Goal: Communication & Community: Answer question/provide support

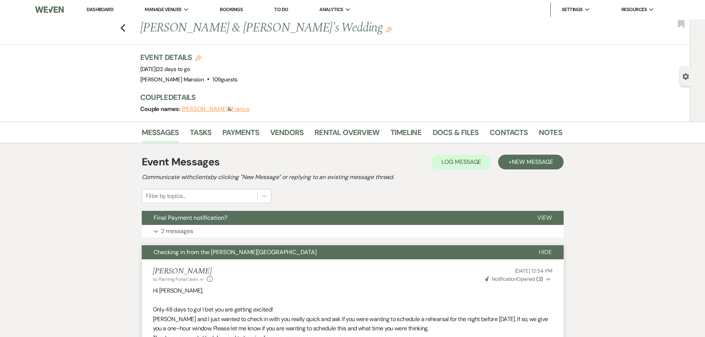
click at [95, 9] on link "Dashboard" at bounding box center [100, 9] width 27 height 6
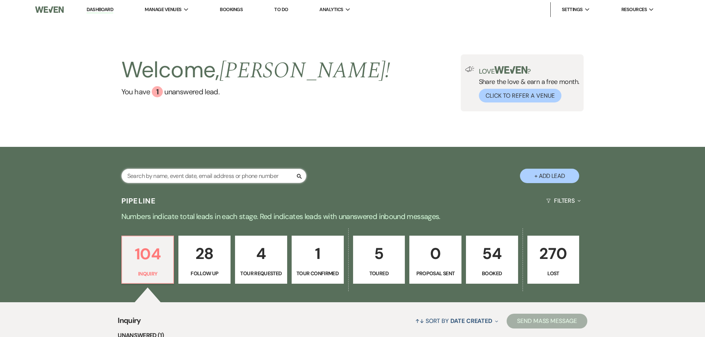
click at [227, 179] on input "text" at bounding box center [213, 176] width 185 height 14
type input "[PERSON_NAME]"
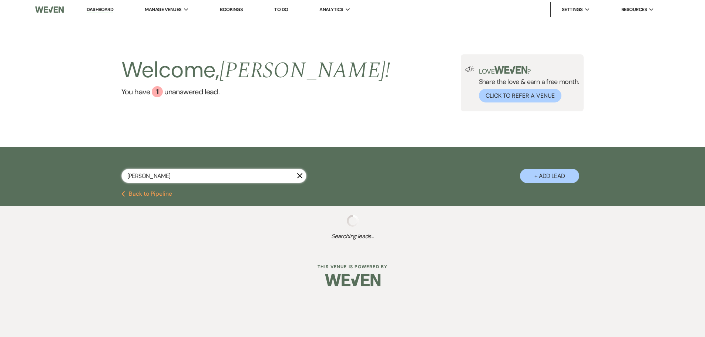
select select "8"
select select "5"
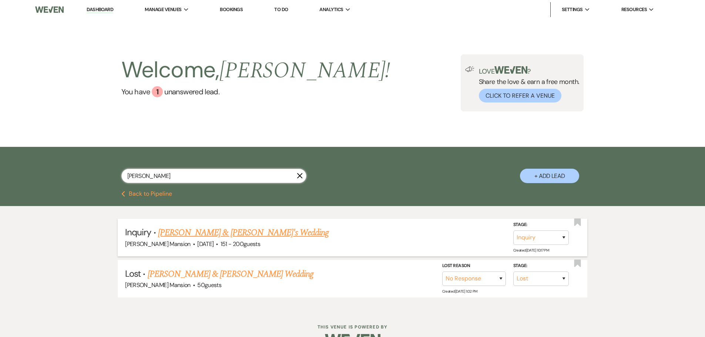
type input "[PERSON_NAME]"
click at [231, 230] on link "[PERSON_NAME] & [PERSON_NAME]'s Wedding" at bounding box center [243, 232] width 171 height 13
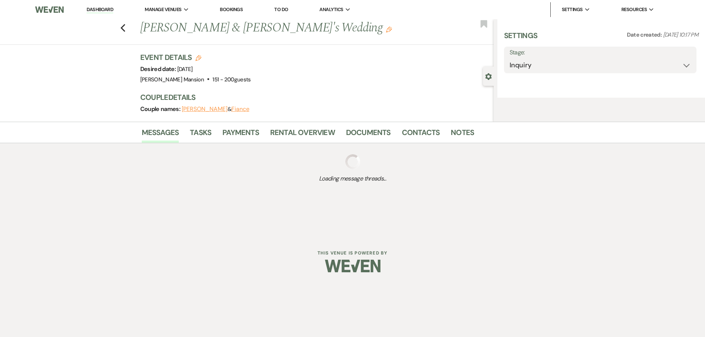
select select "2"
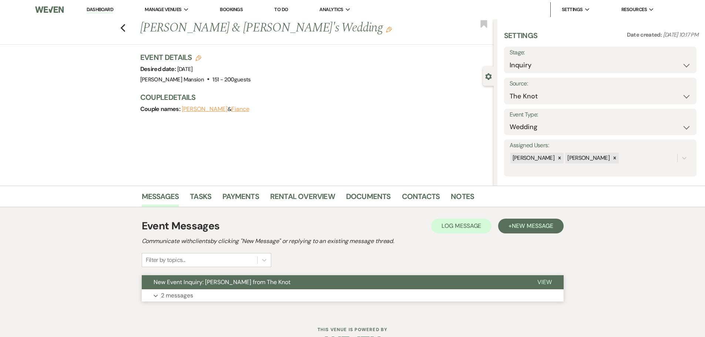
click at [169, 295] on p "2 messages" at bounding box center [177, 296] width 32 height 10
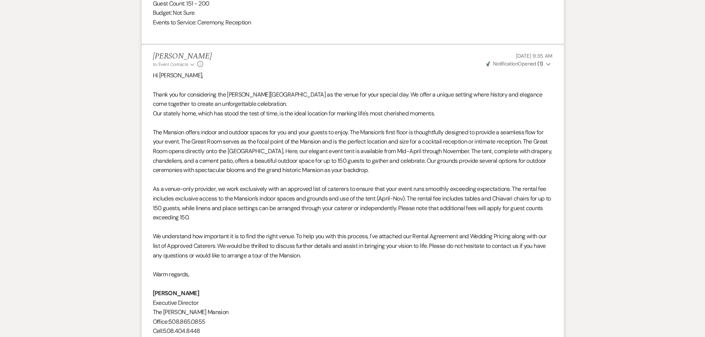
scroll to position [740, 0]
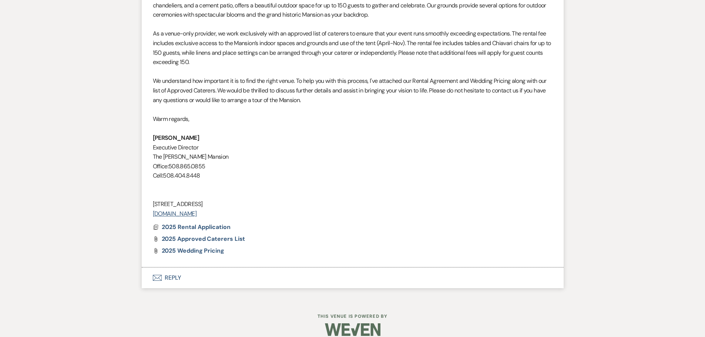
click at [165, 278] on button "Envelope Reply" at bounding box center [353, 277] width 422 height 21
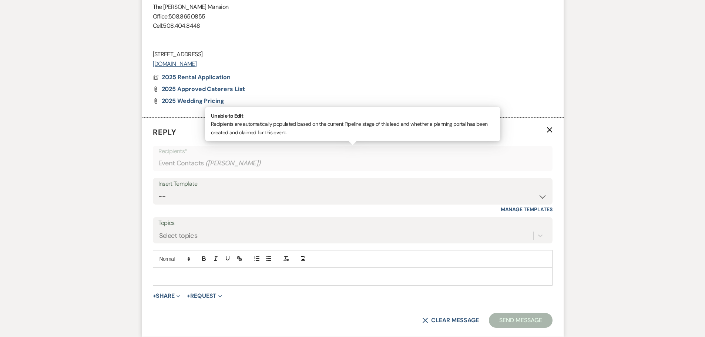
scroll to position [891, 0]
click at [165, 276] on p at bounding box center [353, 275] width 388 height 8
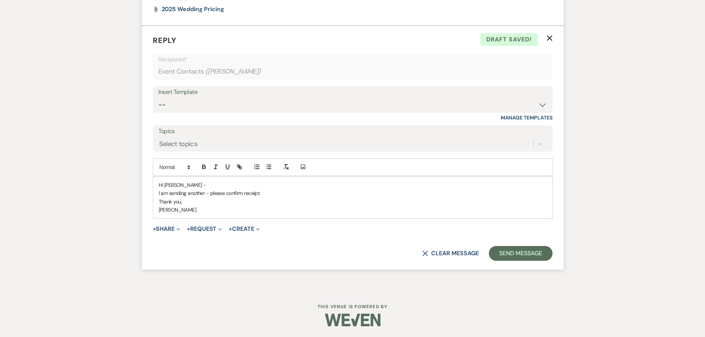
scroll to position [982, 0]
click at [516, 253] on button "Send Message" at bounding box center [520, 253] width 63 height 15
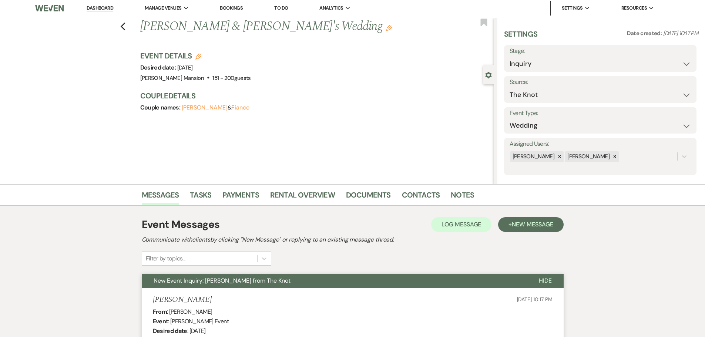
scroll to position [0, 0]
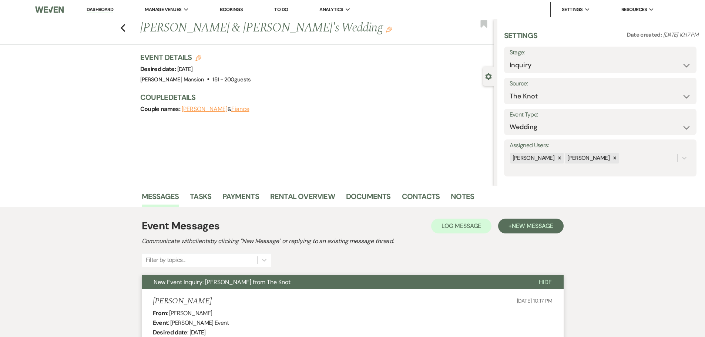
click at [107, 7] on link "Dashboard" at bounding box center [100, 9] width 27 height 7
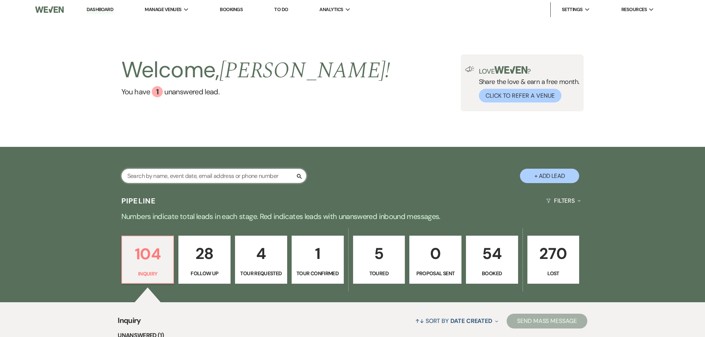
click at [169, 177] on input "text" at bounding box center [213, 176] width 185 height 14
type input "as"
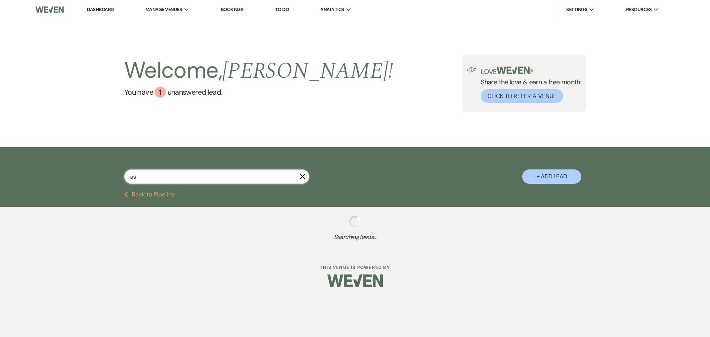
select select "2"
select select "8"
select select "6"
select select "9"
select select "2"
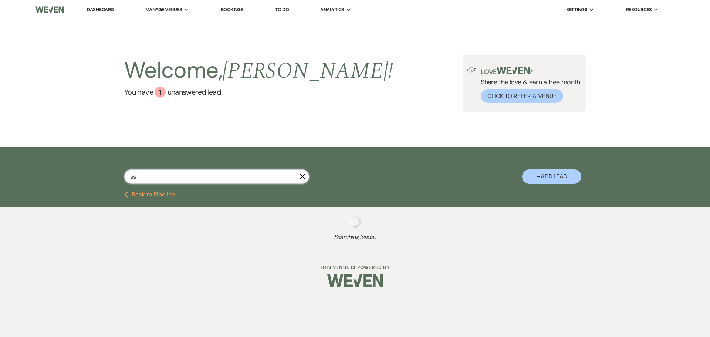
select select "2"
select select "8"
select select "5"
select select "9"
select select "8"
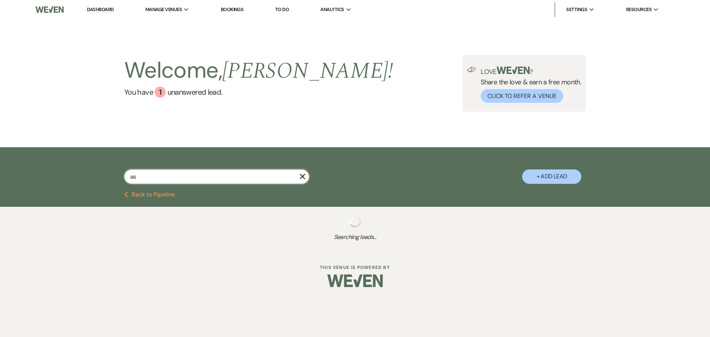
select select "5"
select select "8"
select select "5"
select select "8"
select select "5"
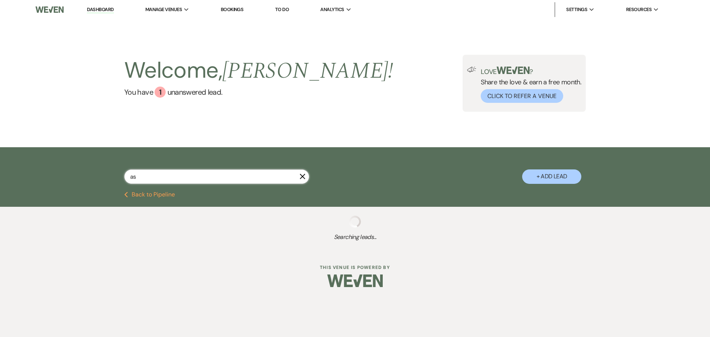
select select "8"
select select "5"
select select "8"
select select "6"
select select "8"
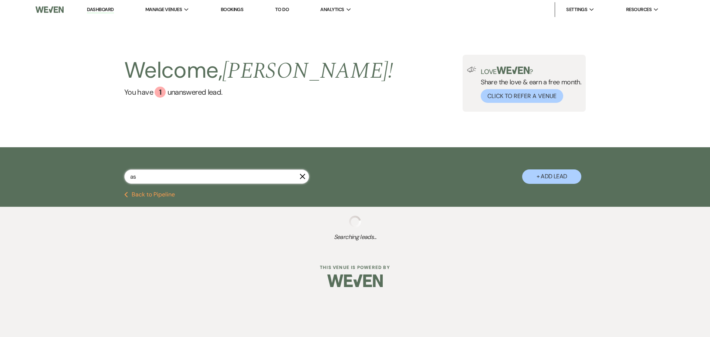
select select "5"
select select "8"
select select "5"
select select "8"
select select "6"
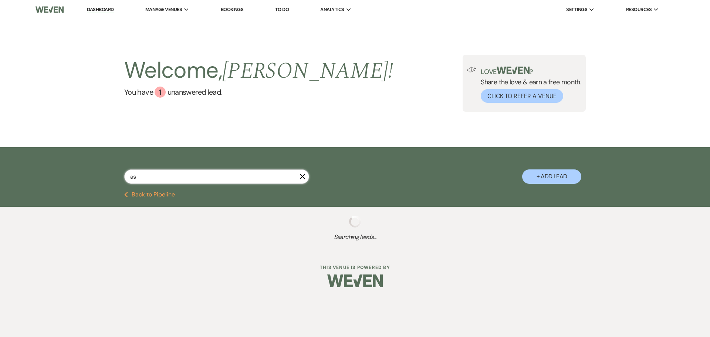
select select "9"
select select "8"
select select "2"
select select "8"
select select "5"
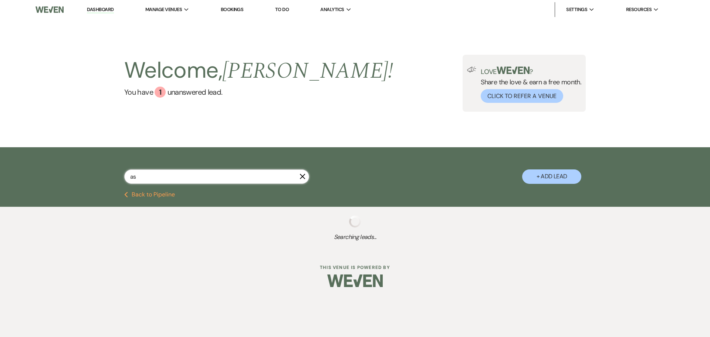
select select "8"
select select "5"
select select "8"
select select "2"
select select "8"
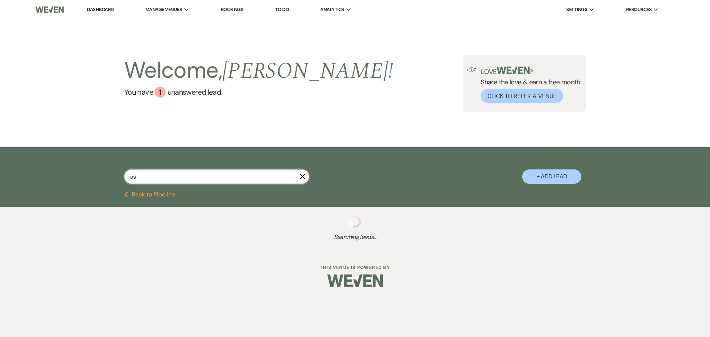
select select "5"
select select "8"
select select "5"
select select "8"
select select "5"
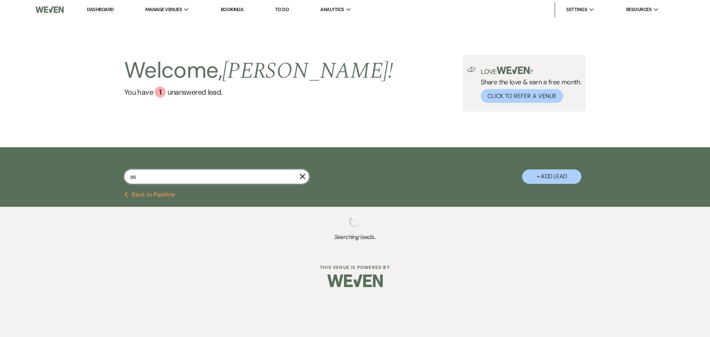
select select "8"
select select "5"
select select "8"
select select "5"
select select "8"
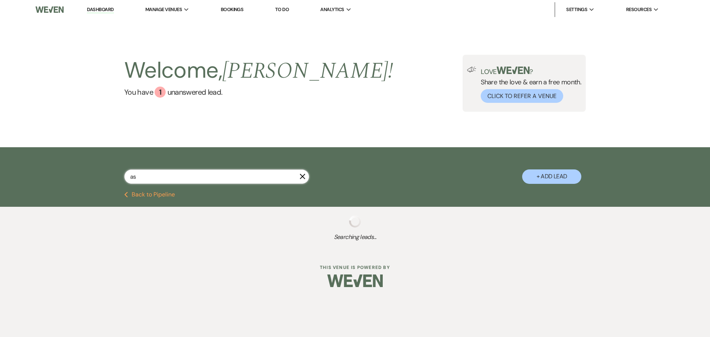
select select "5"
select select "8"
select select "5"
select select "8"
select select "5"
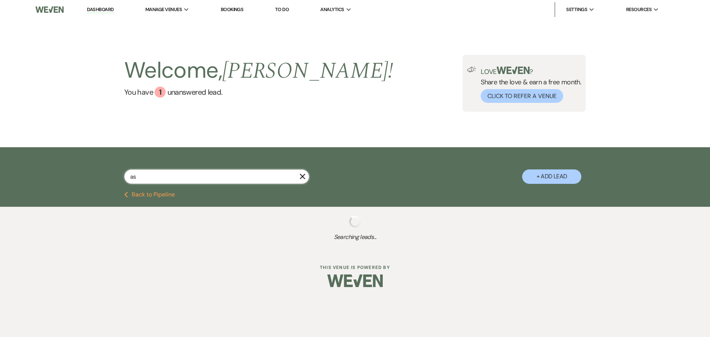
select select "8"
select select "5"
select select "8"
select select "5"
select select "8"
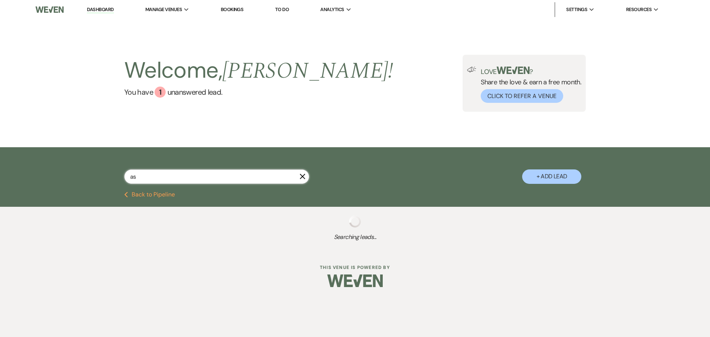
select select "5"
select select "8"
select select "5"
select select "8"
select select "5"
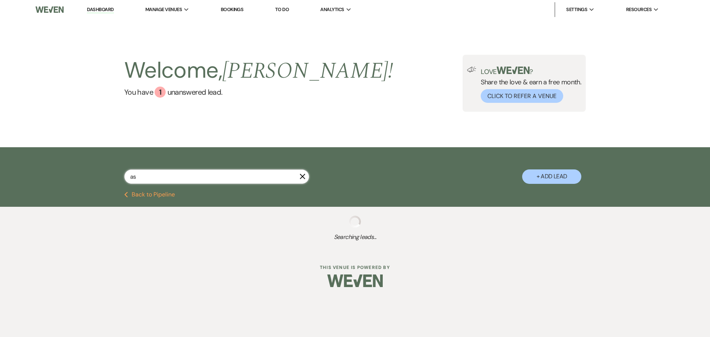
select select "8"
select select "5"
select select "8"
select select "5"
select select "8"
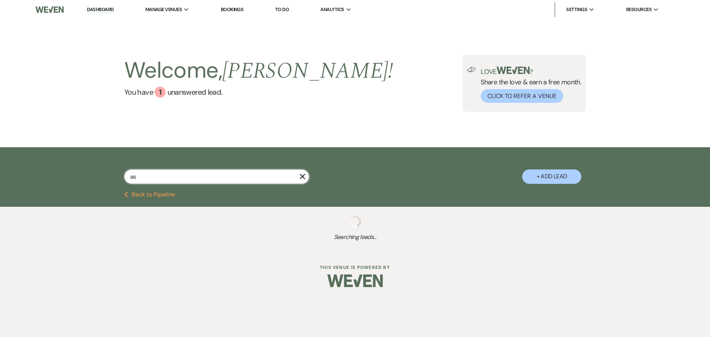
select select "5"
select select "8"
select select "5"
select select "8"
select select "9"
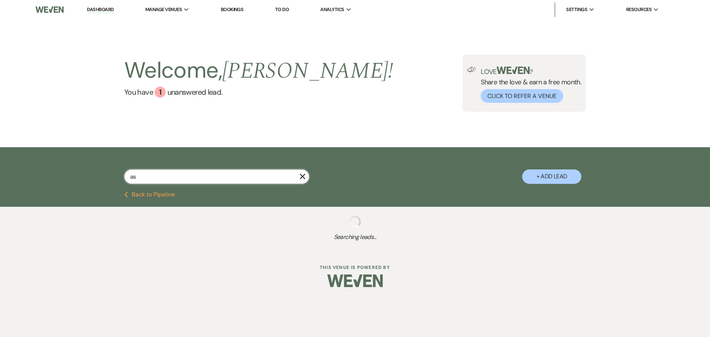
select select "8"
select select "5"
select select "8"
select select "5"
select select "8"
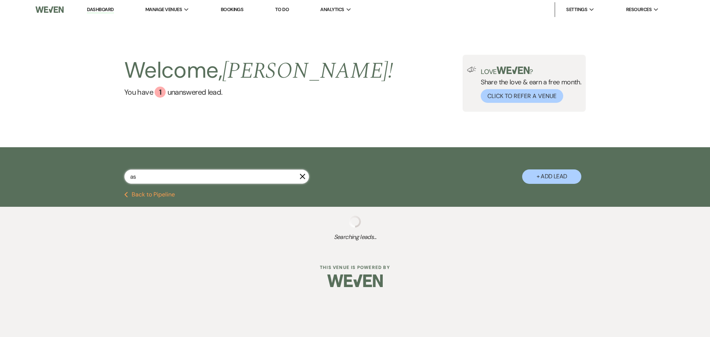
select select "5"
select select "8"
select select "5"
select select "8"
select select "6"
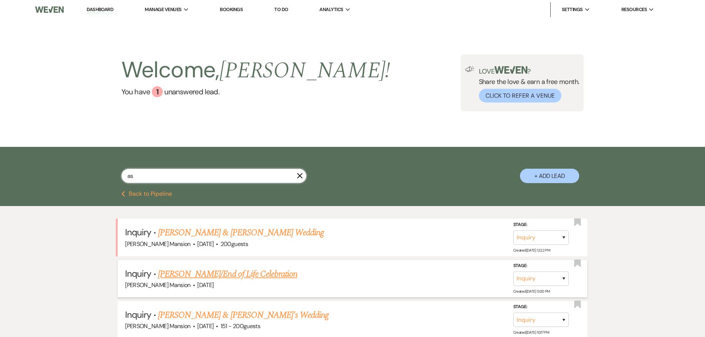
type input "ash"
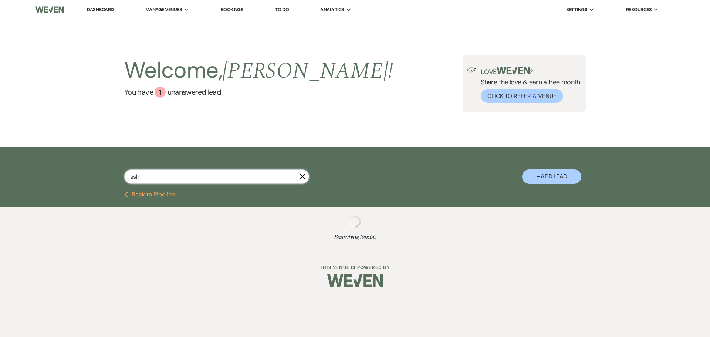
select select "9"
select select "8"
select select "5"
select select "8"
select select "5"
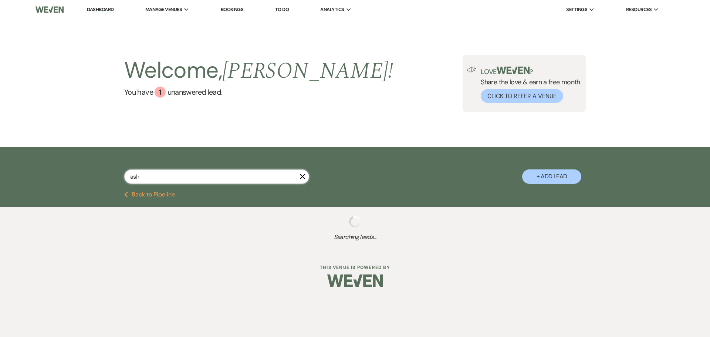
select select "8"
select select "5"
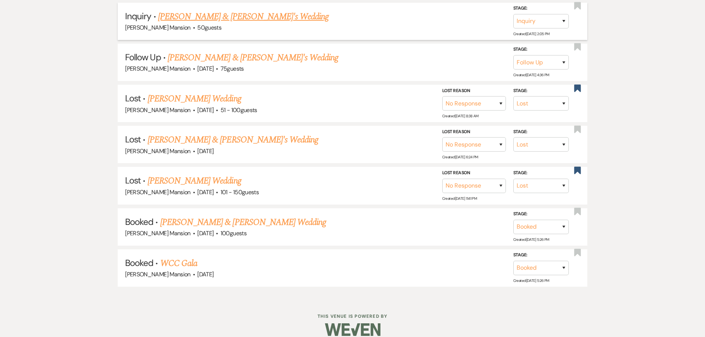
scroll to position [267, 0]
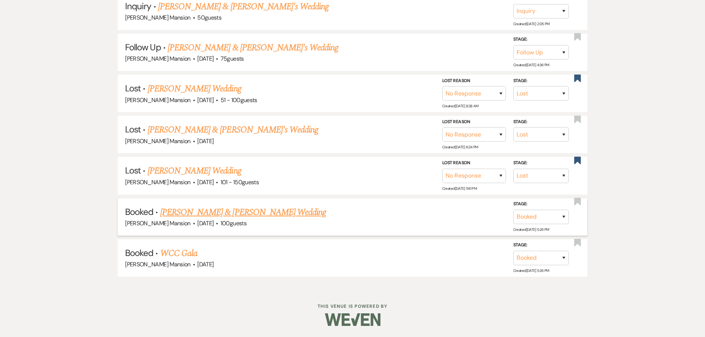
type input "ash"
click at [213, 213] on link "[PERSON_NAME] & [PERSON_NAME] Wedding" at bounding box center [243, 212] width 166 height 13
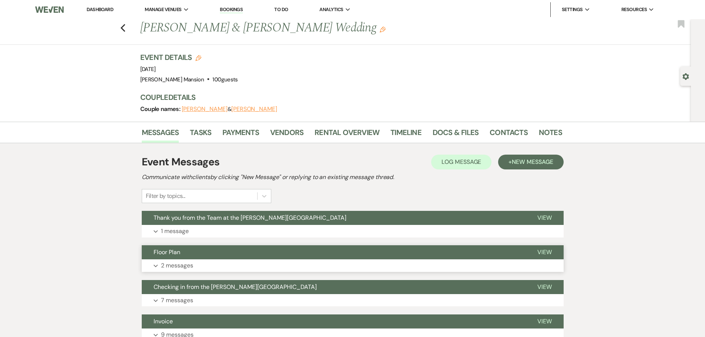
scroll to position [132, 0]
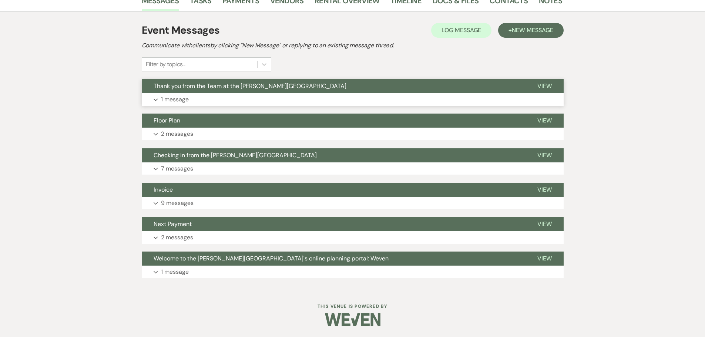
click at [171, 100] on p "1 message" at bounding box center [175, 100] width 28 height 10
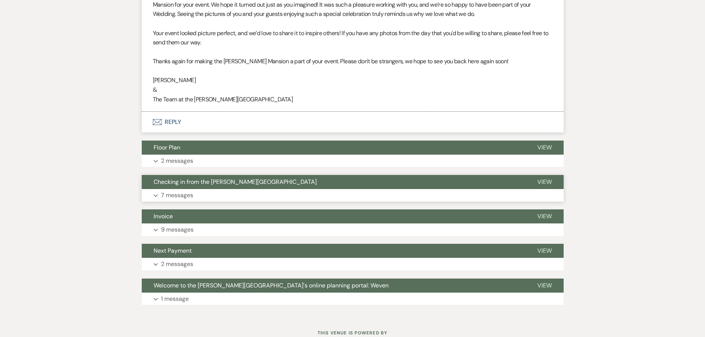
scroll to position [280, 0]
click at [156, 159] on icon "Expand" at bounding box center [156, 160] width 4 height 3
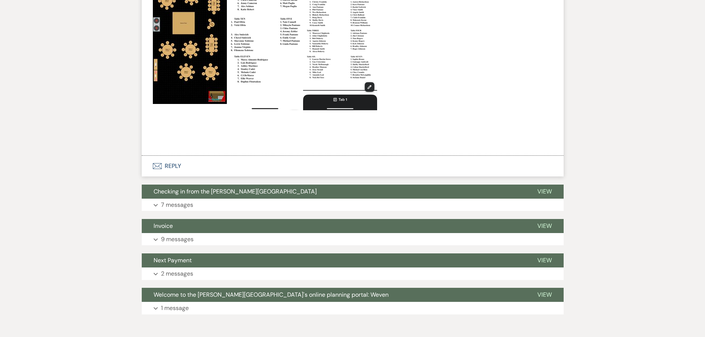
scroll to position [687, 0]
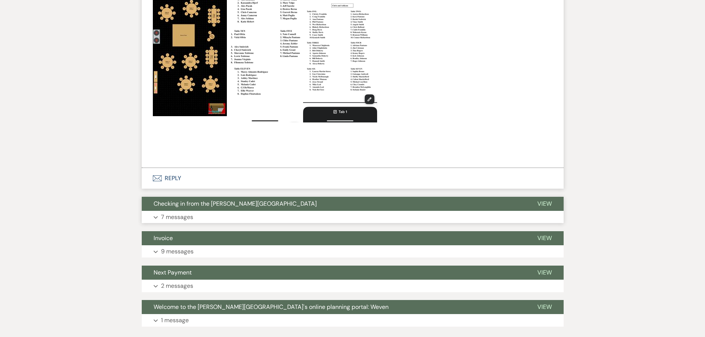
click at [159, 211] on button "Expand 7 messages" at bounding box center [353, 217] width 422 height 13
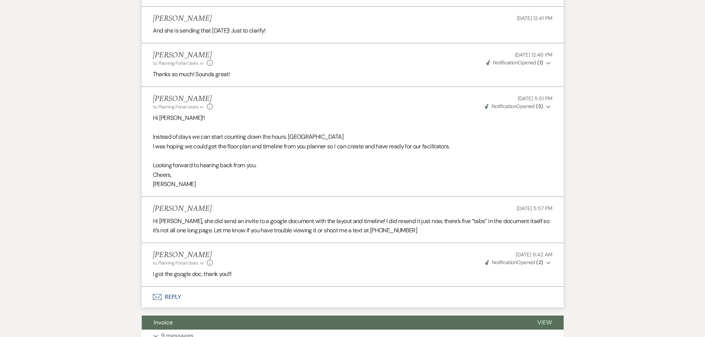
scroll to position [1353, 0]
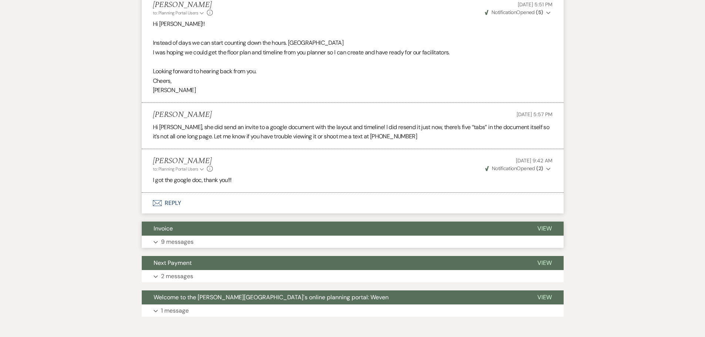
click at [153, 236] on button "Expand 9 messages" at bounding box center [353, 242] width 422 height 13
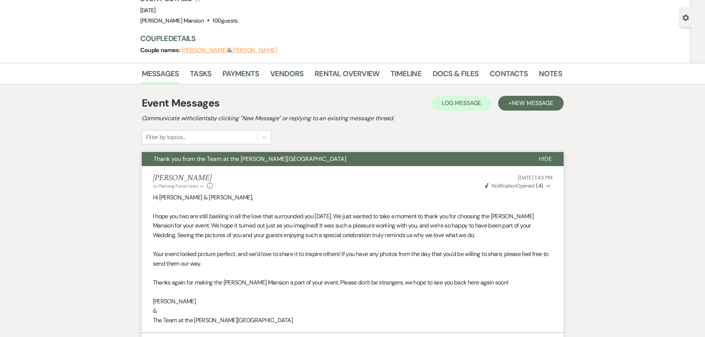
scroll to position [0, 0]
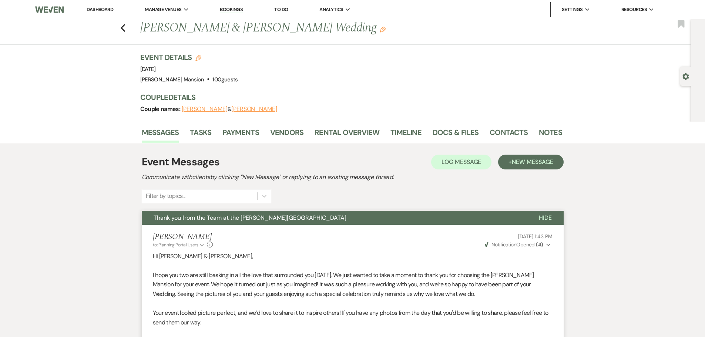
click at [104, 8] on link "Dashboard" at bounding box center [100, 9] width 27 height 6
